Goal: Information Seeking & Learning: Learn about a topic

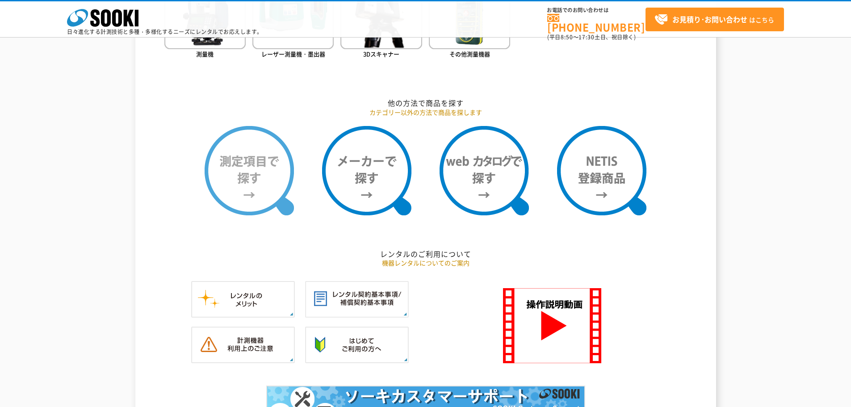
scroll to position [690, 0]
click at [259, 199] on img at bounding box center [249, 170] width 89 height 89
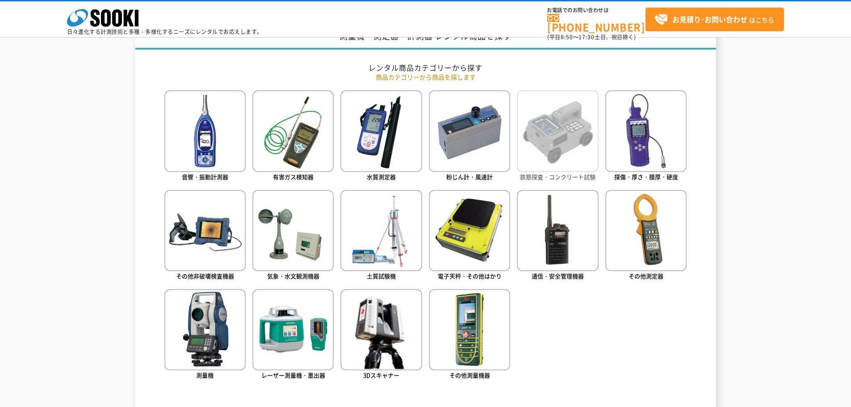
scroll to position [370, 0]
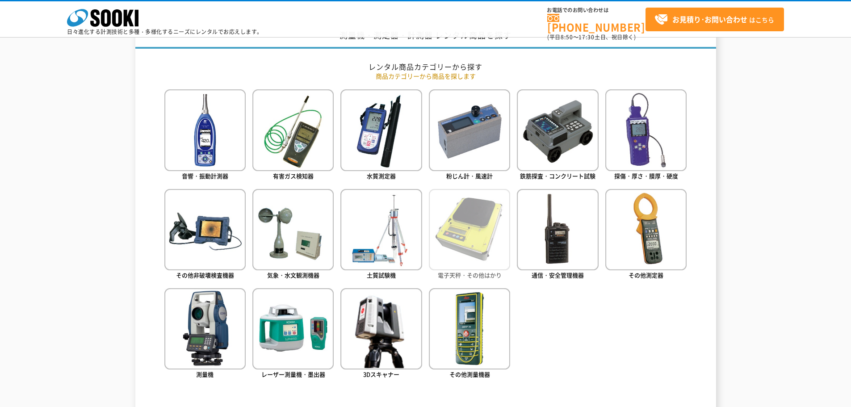
click at [450, 229] on img at bounding box center [469, 229] width 81 height 81
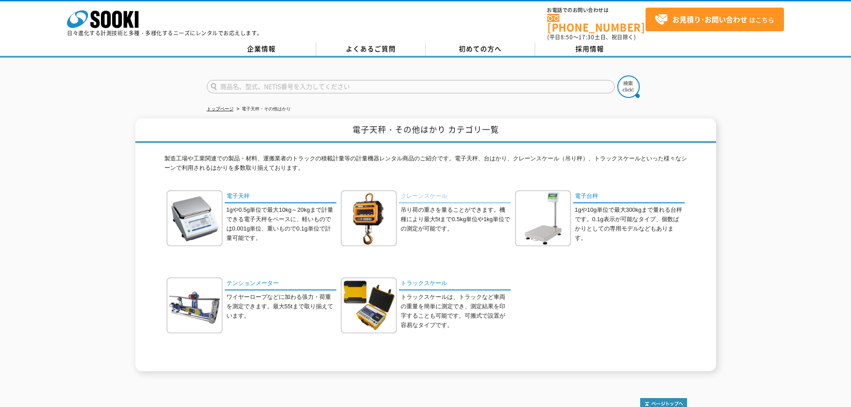
click at [425, 190] on link "クレーンスケール" at bounding box center [455, 196] width 112 height 13
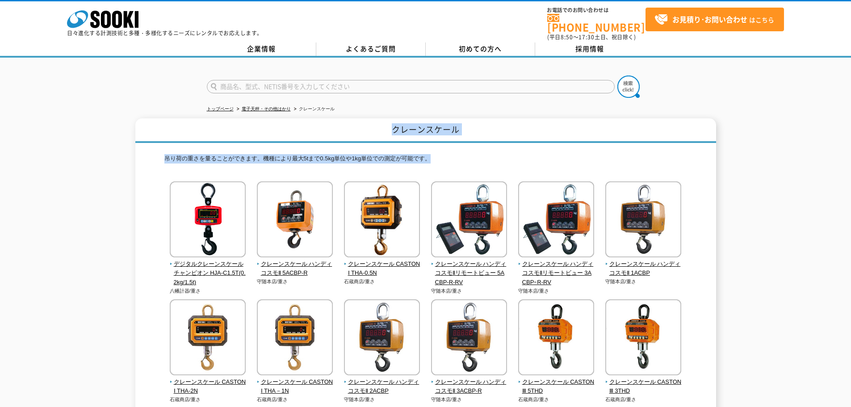
drag, startPoint x: 434, startPoint y: 153, endPoint x: 161, endPoint y: 132, distance: 273.2
click at [161, 132] on h1 "クレーンスケール" at bounding box center [425, 130] width 580 height 25
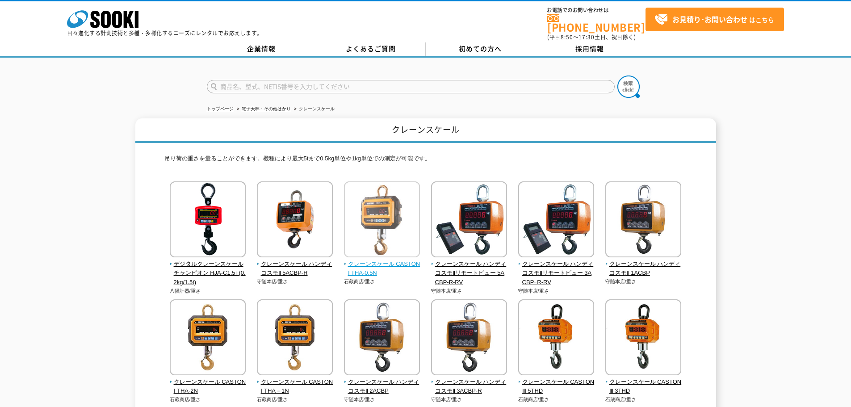
click at [384, 196] on img at bounding box center [382, 220] width 76 height 78
click at [376, 261] on span "クレーンスケール CASTONⅠ THA-0.5N" at bounding box center [382, 268] width 76 height 19
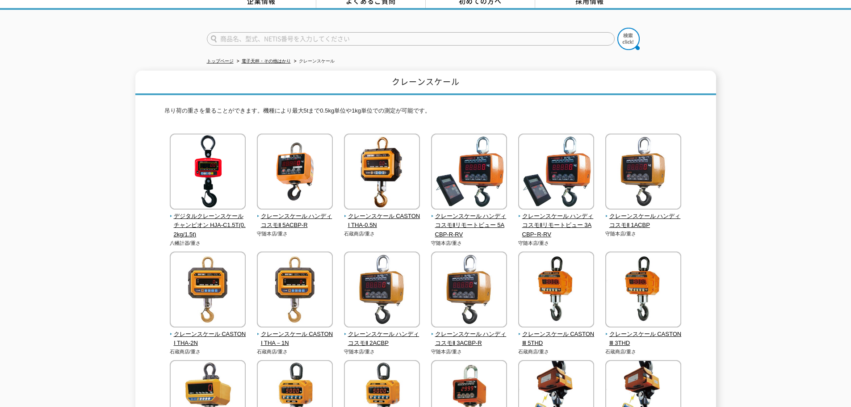
scroll to position [46, 0]
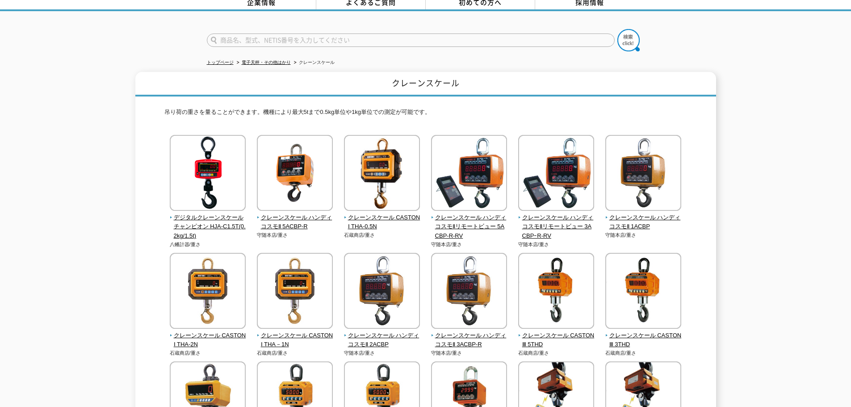
click at [409, 113] on p "吊り荷の重さを量ることができます。機種により最大5tまで0.5kg単位や1kg単位での測定が可能です。" at bounding box center [425, 115] width 522 height 14
click at [405, 108] on p "吊り荷の重さを量ることができます。機種により最大5tまで0.5kg単位や1kg単位での測定が可能です。" at bounding box center [425, 115] width 522 height 14
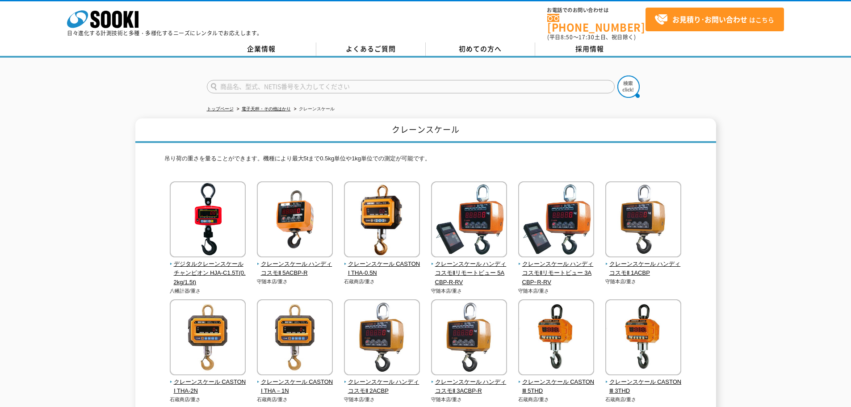
scroll to position [53, 0]
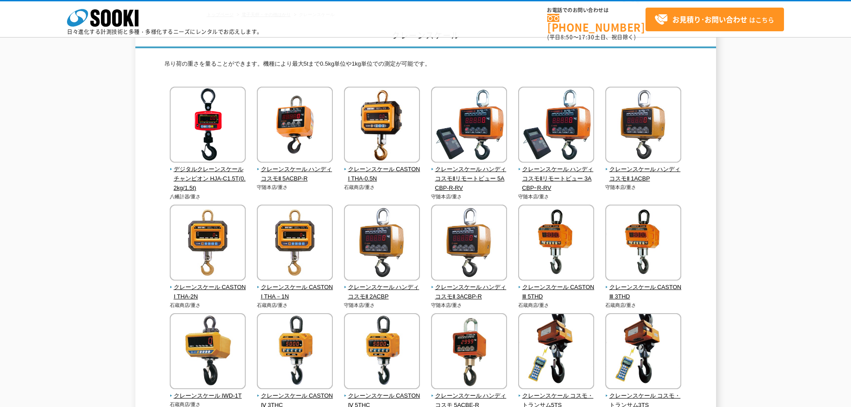
click at [768, 184] on div "クレーンスケール 吊り荷の重さを量ることができます。機種により最大5tまで0.5kg単位や1kg単位での測定が可能です。 デジタルクレーンスケール チャンピオ…" at bounding box center [425, 341] width 851 height 635
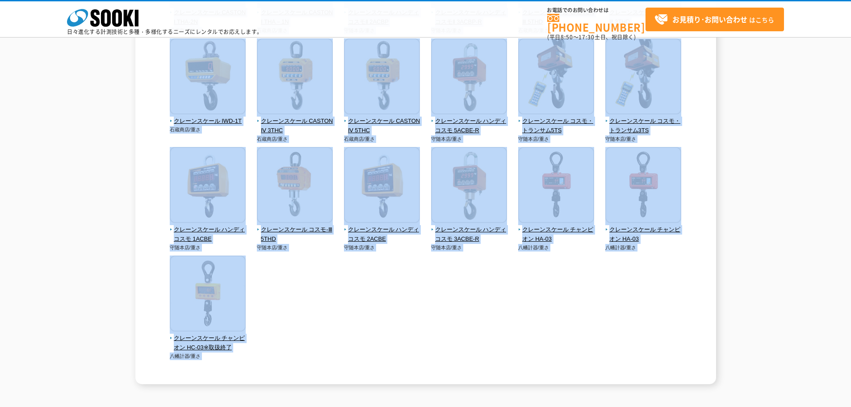
scroll to position [432, 0]
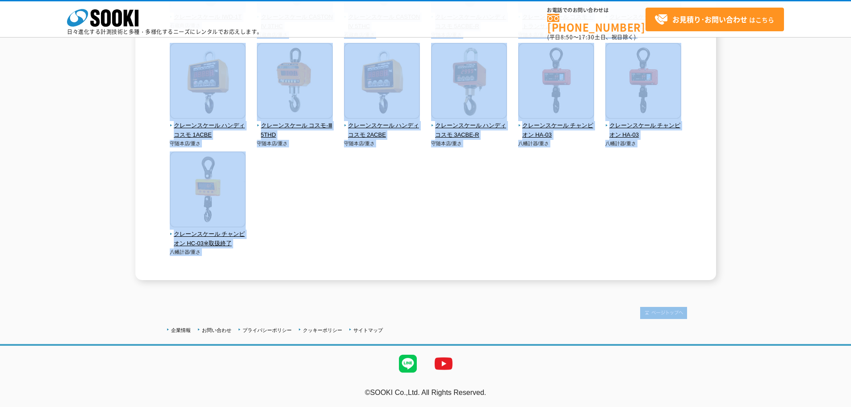
drag, startPoint x: 365, startPoint y: 150, endPoint x: 589, endPoint y: 289, distance: 262.7
click at [589, 289] on div "企業情報 お問い合わせ プライバシーポリシー クッキーポリシー サイトマップ ©SOOKI Co.,Ltd. All Rights Reserved. テスト…" at bounding box center [425, 347] width 851 height 117
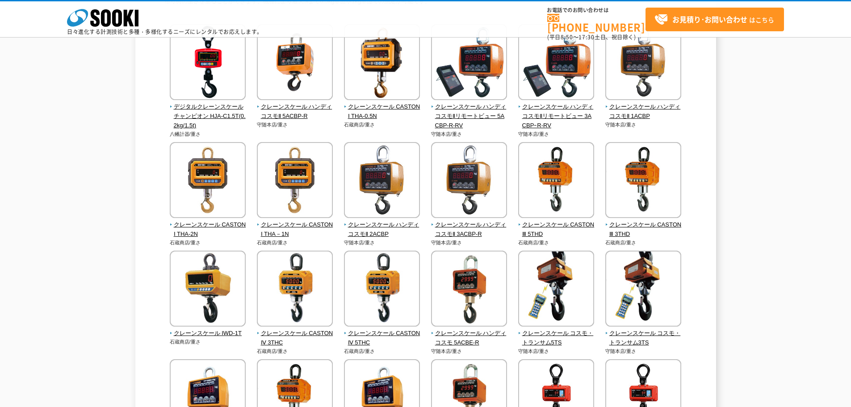
scroll to position [0, 0]
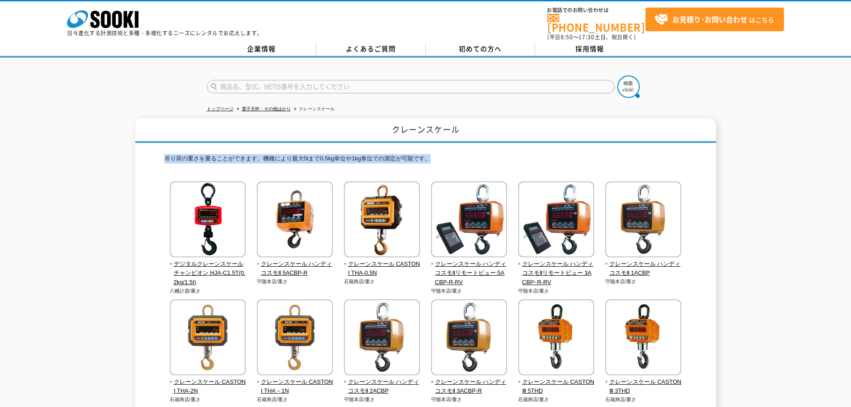
drag, startPoint x: 162, startPoint y: 150, endPoint x: 431, endPoint y: 146, distance: 269.7
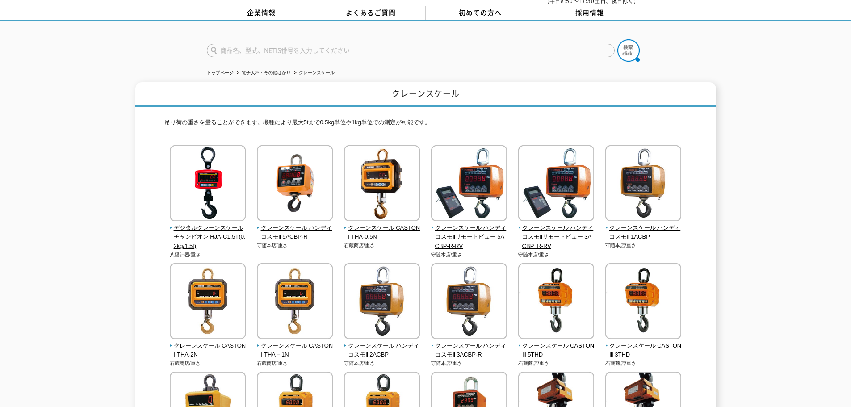
click at [765, 162] on div "クレーンスケール 吊り荷の重さを量ることができます。機種により最大5tまで0.5kg単位や1kg単位での測定が可能です。 デジタルクレーンスケール チャンピオ…" at bounding box center [425, 399] width 851 height 635
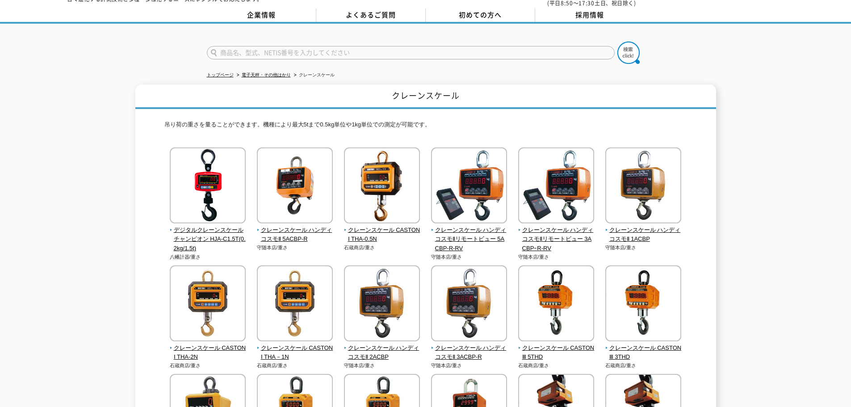
scroll to position [0, 0]
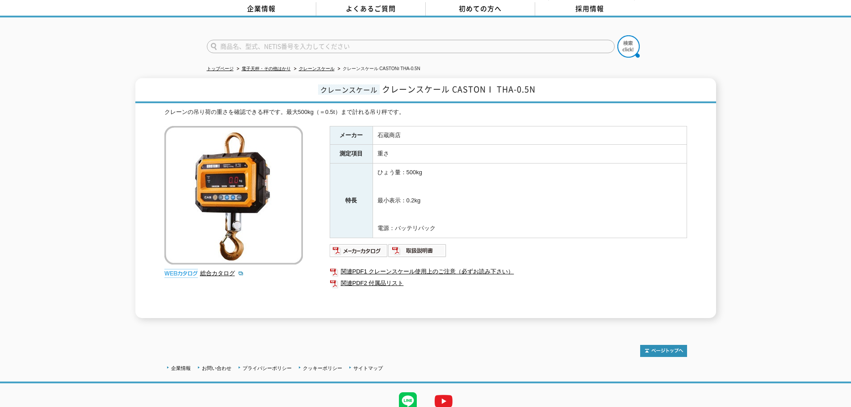
scroll to position [41, 0]
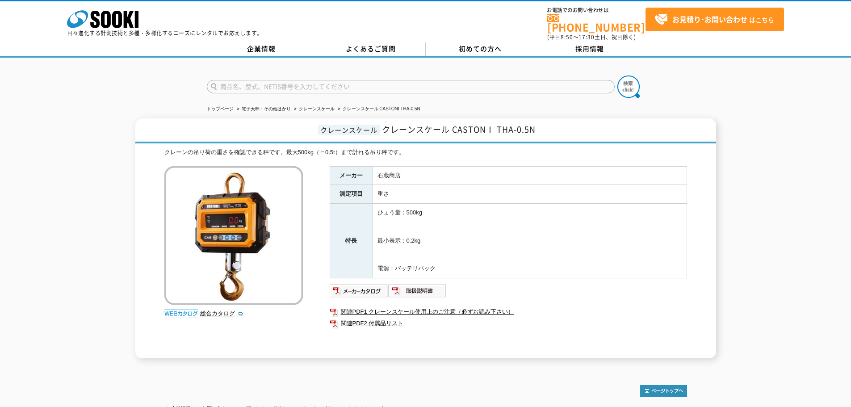
scroll to position [14, 0]
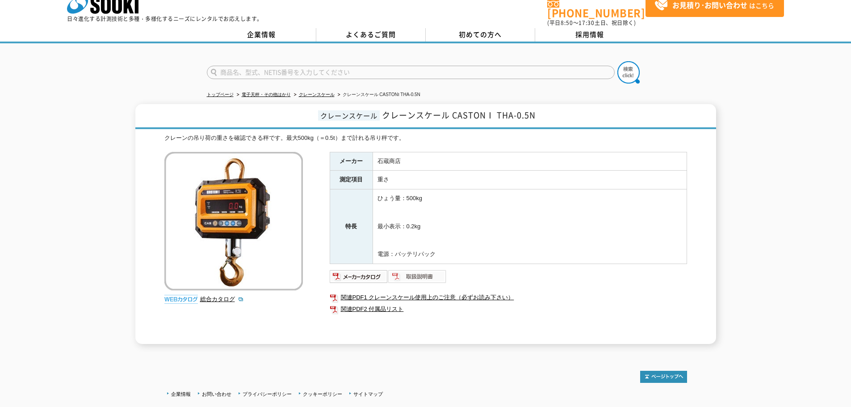
click at [406, 269] on img at bounding box center [417, 276] width 58 height 14
click at [358, 274] on img at bounding box center [359, 276] width 58 height 14
click at [459, 152] on td "石蔵商店" at bounding box center [529, 161] width 314 height 19
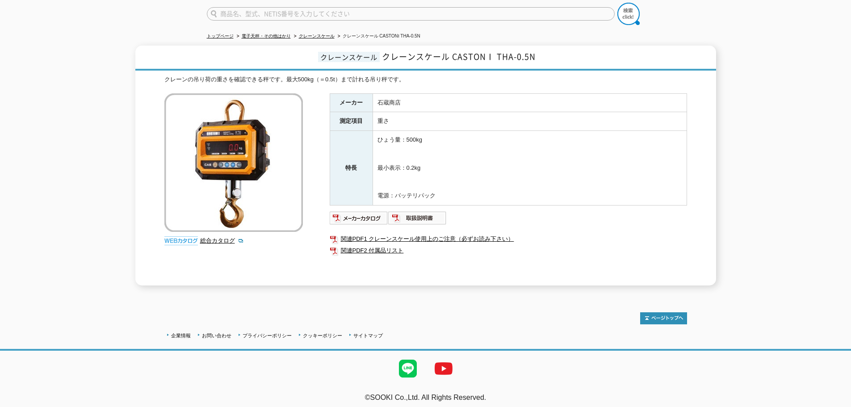
scroll to position [0, 0]
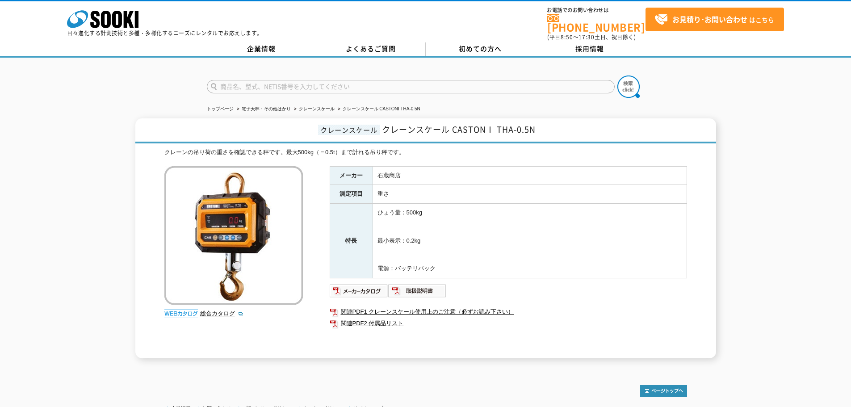
click at [382, 80] on input "text" at bounding box center [411, 86] width 408 height 13
type input "橋梁"
click at [617, 75] on button at bounding box center [628, 86] width 22 height 22
click at [88, 192] on div "クレーンスケール クレーンスケール CASTONⅠ THA-0.5N クレーンの吊り荷の重さを確認できる秤です。最大500kg（＝0.5t）まで計れる吊り秤で…" at bounding box center [425, 238] width 851 height 240
click at [805, 68] on div "橋梁" at bounding box center [425, 79] width 851 height 43
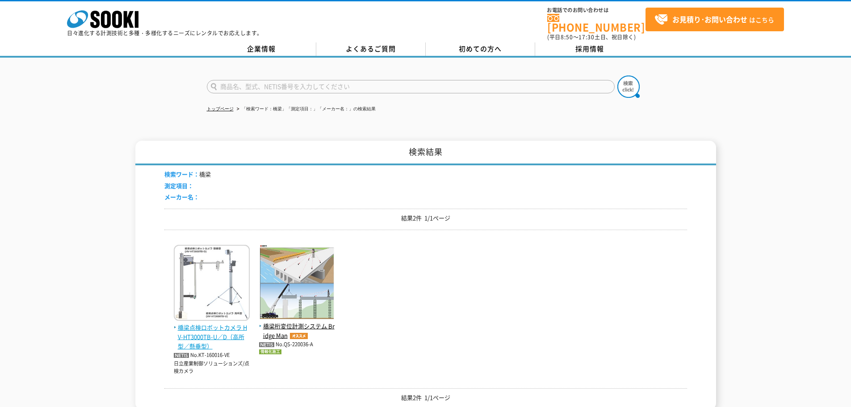
click at [213, 330] on span "橋梁点検ロボットカメラ HV-HT3000TB-U／D（高所型／懸垂型）" at bounding box center [212, 337] width 76 height 28
